Goal: Information Seeking & Learning: Check status

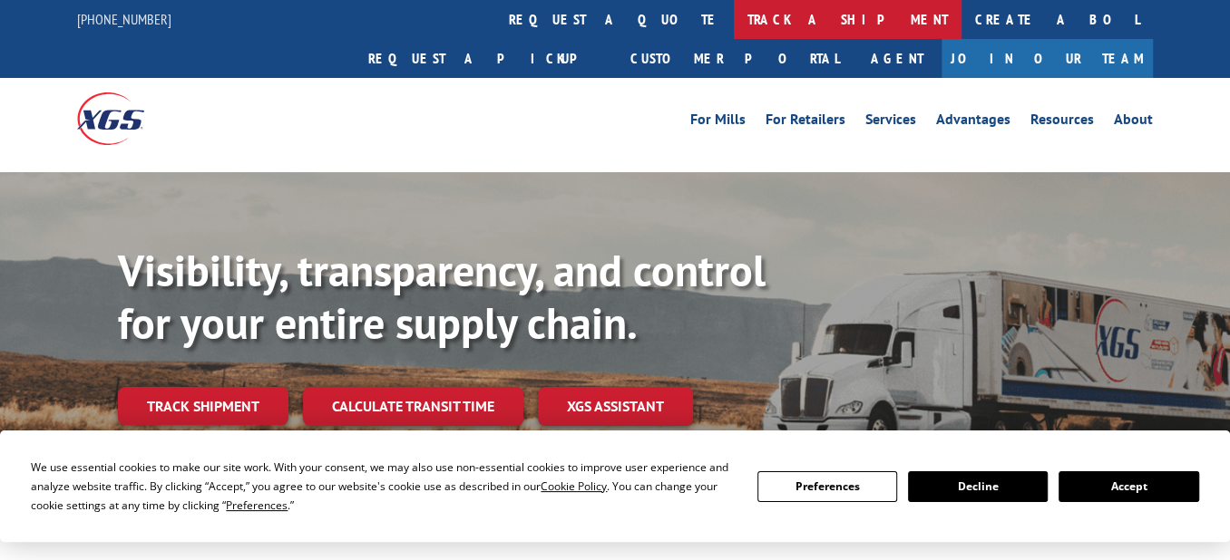
click at [734, 19] on link "track a shipment" at bounding box center [848, 19] width 228 height 39
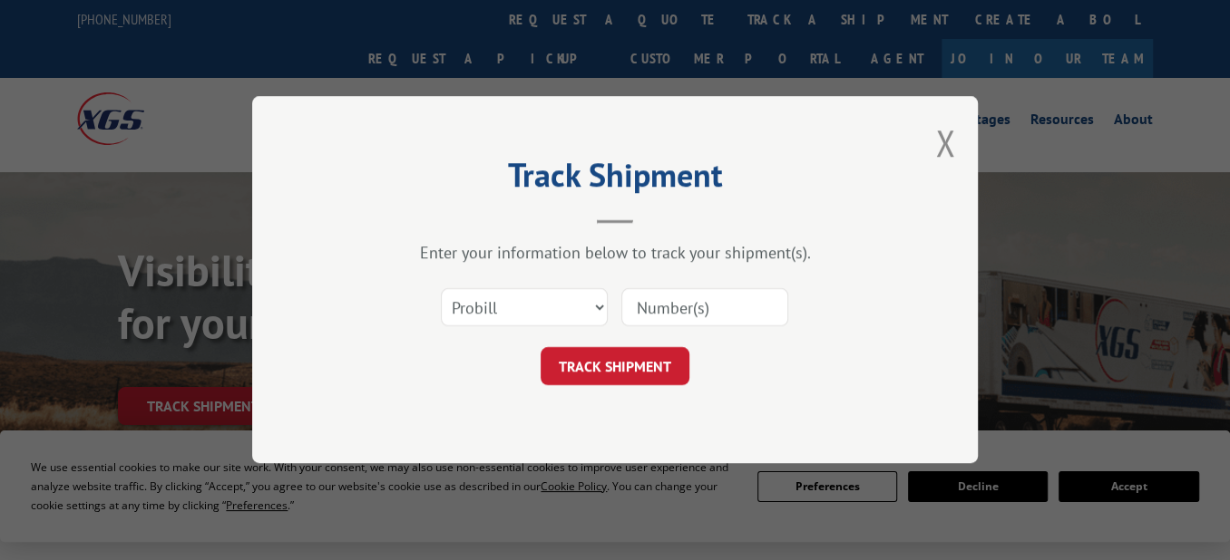
click at [689, 305] on input at bounding box center [704, 308] width 167 height 38
paste input "17235328"
type input "17235328"
click at [631, 357] on button "TRACK SHIPMENT" at bounding box center [614, 367] width 149 height 38
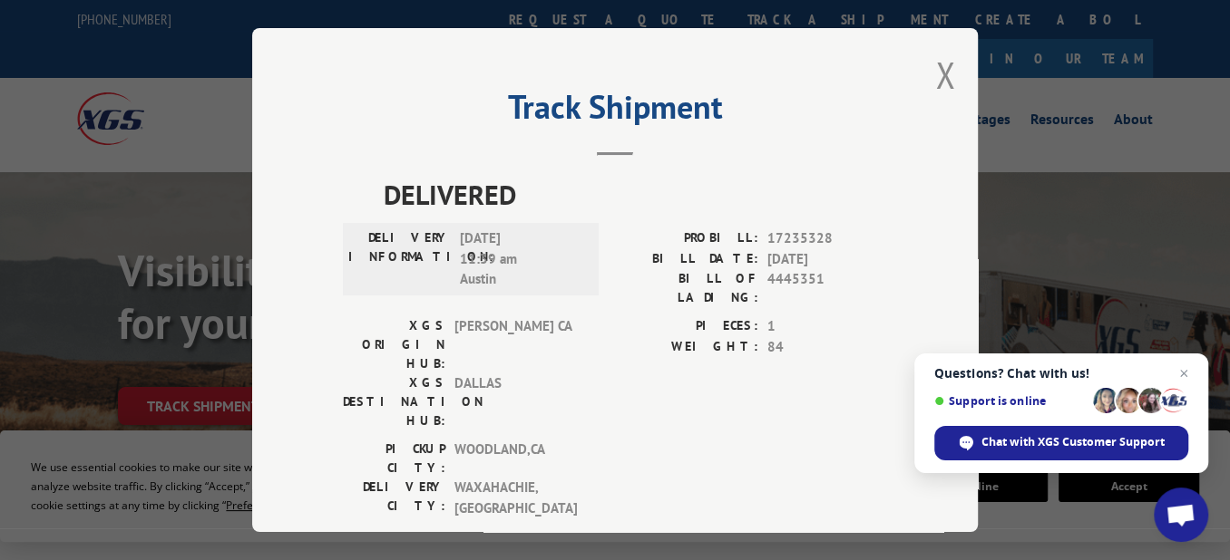
click at [927, 73] on div "Track Shipment DELIVERED DELIVERY INFORMATION: [DATE] 11:39 am Austin PROBILL: …" at bounding box center [614, 280] width 725 height 504
click at [935, 70] on button "Close modal" at bounding box center [945, 75] width 20 height 48
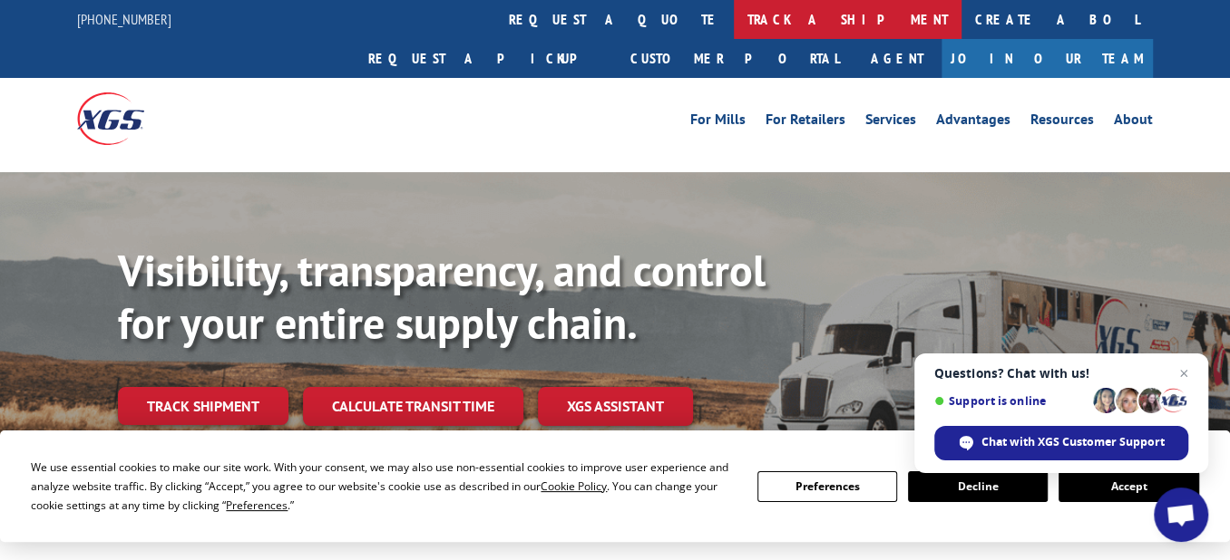
click at [734, 20] on link "track a shipment" at bounding box center [848, 19] width 228 height 39
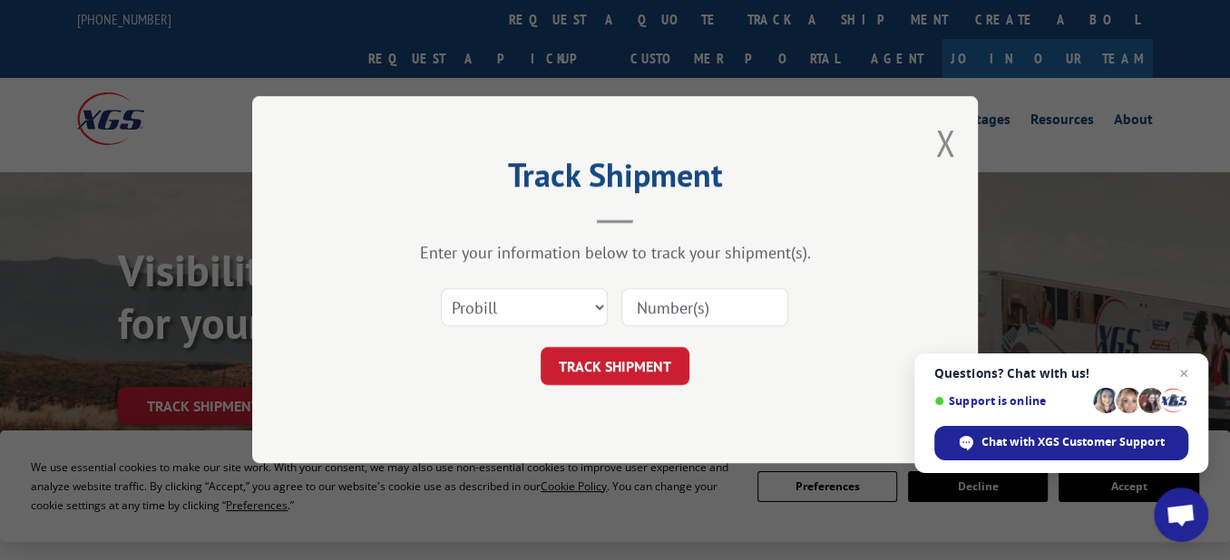
click at [686, 294] on input at bounding box center [704, 308] width 167 height 38
paste input "17235329"
type input "17235329"
click at [636, 355] on button "TRACK SHIPMENT" at bounding box center [614, 367] width 149 height 38
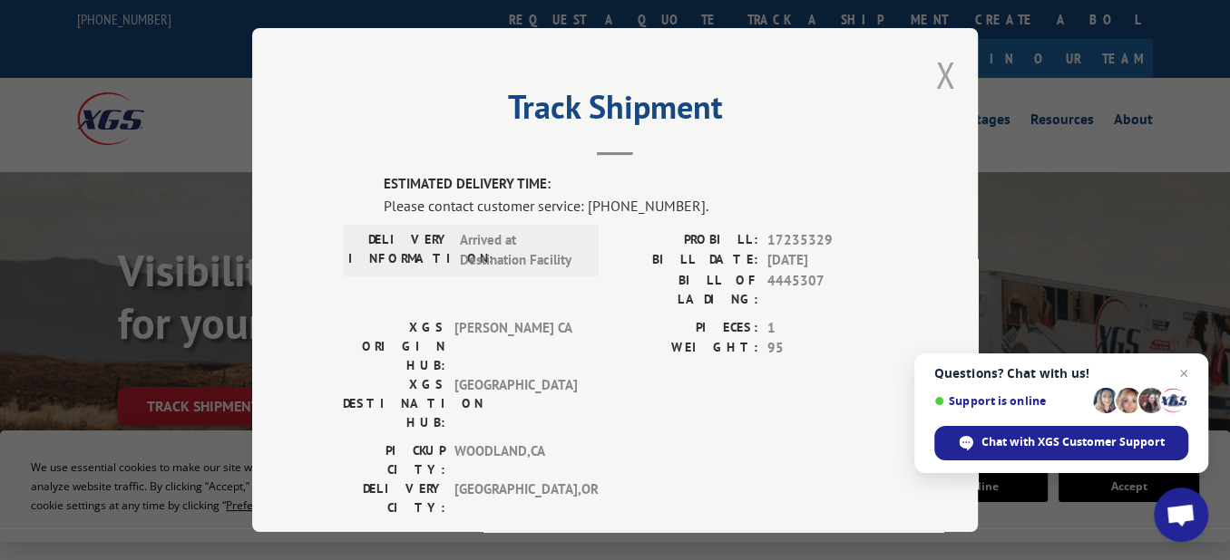
click at [935, 64] on button "Close modal" at bounding box center [945, 75] width 20 height 48
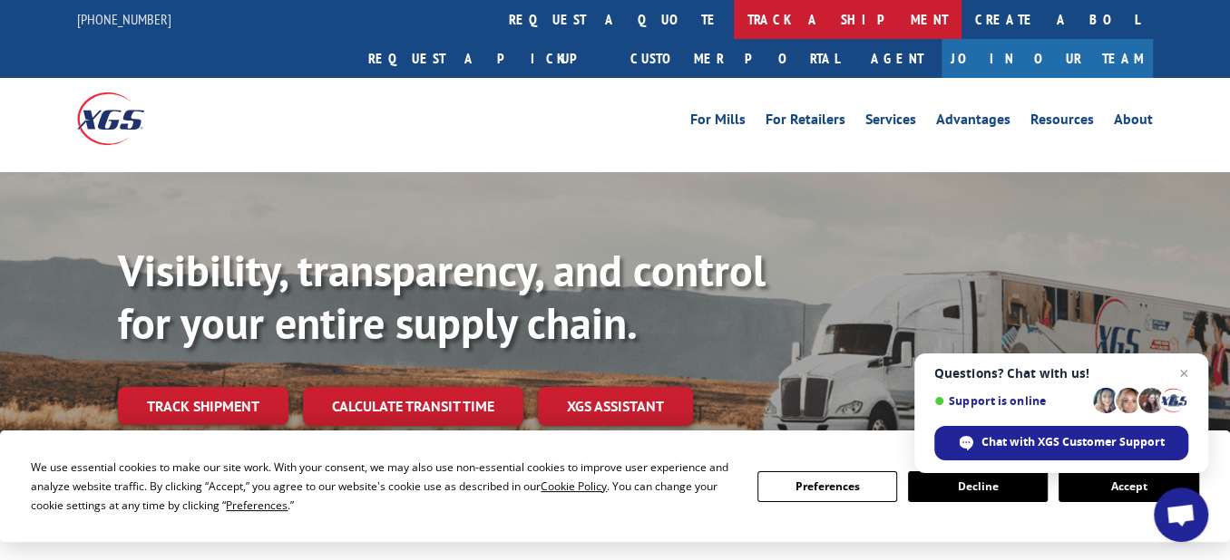
click at [734, 32] on link "track a shipment" at bounding box center [848, 19] width 228 height 39
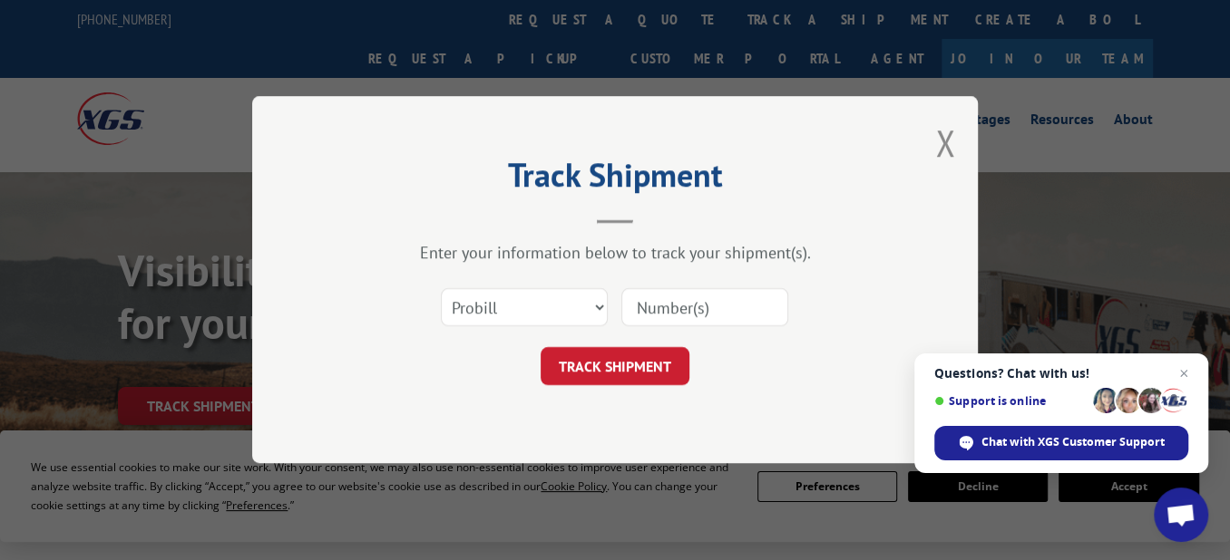
click at [639, 302] on input at bounding box center [704, 308] width 167 height 38
paste input "17235327"
type input "17235327"
click at [623, 366] on button "TRACK SHIPMENT" at bounding box center [614, 367] width 149 height 38
